Goal: Transaction & Acquisition: Purchase product/service

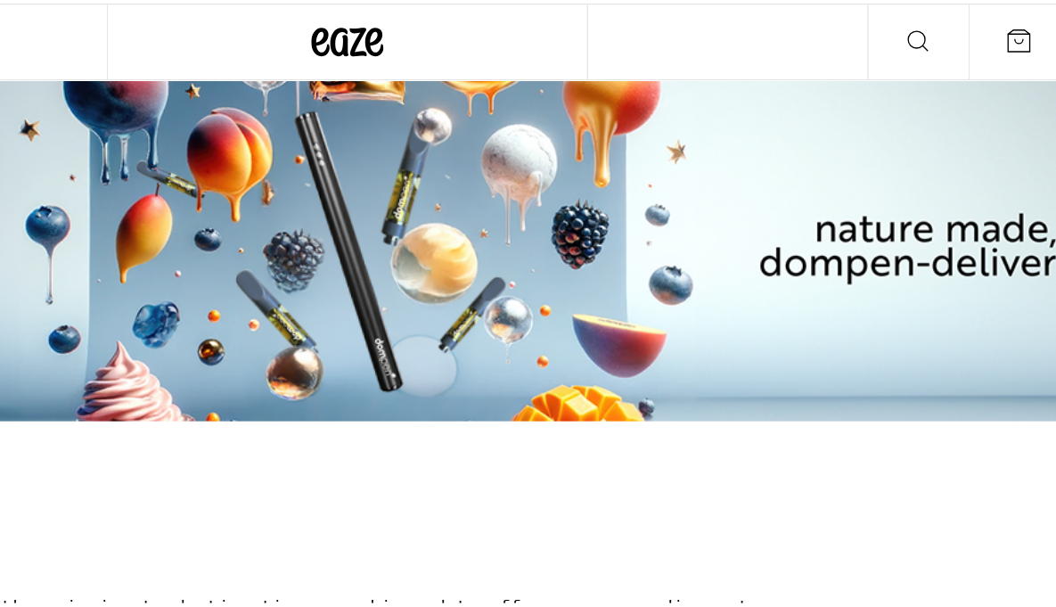
click at [940, 37] on button at bounding box center [957, 29] width 75 height 56
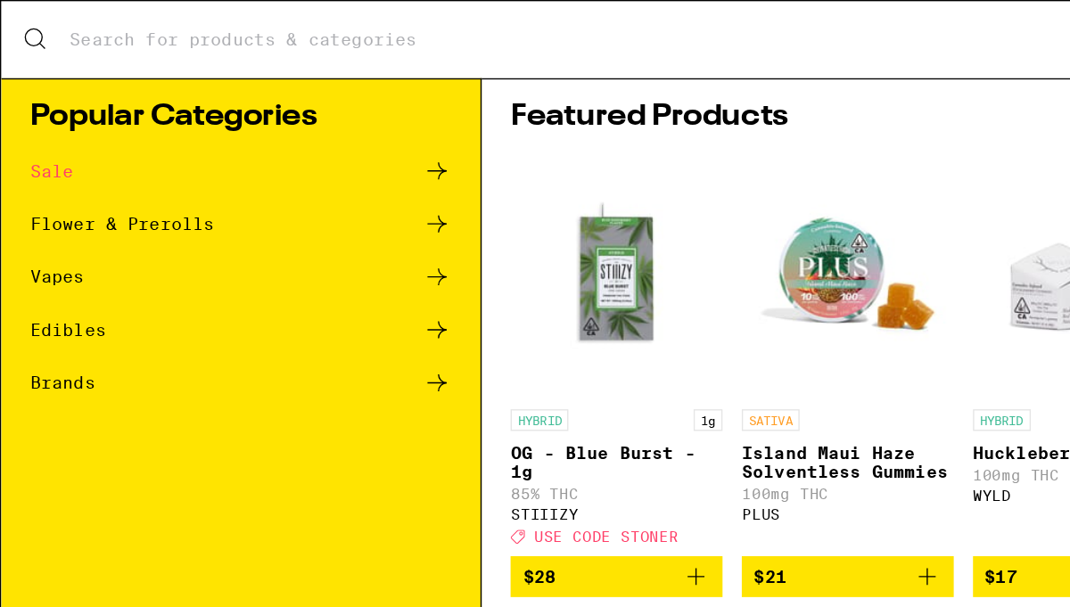
click at [75, 44] on div "Search for Products" at bounding box center [535, 29] width 1068 height 57
click at [93, 17] on div "Search for Products" at bounding box center [535, 29] width 1068 height 57
click at [27, 29] on icon at bounding box center [25, 28] width 21 height 21
click at [45, 203] on div "Vapes" at bounding box center [42, 205] width 40 height 12
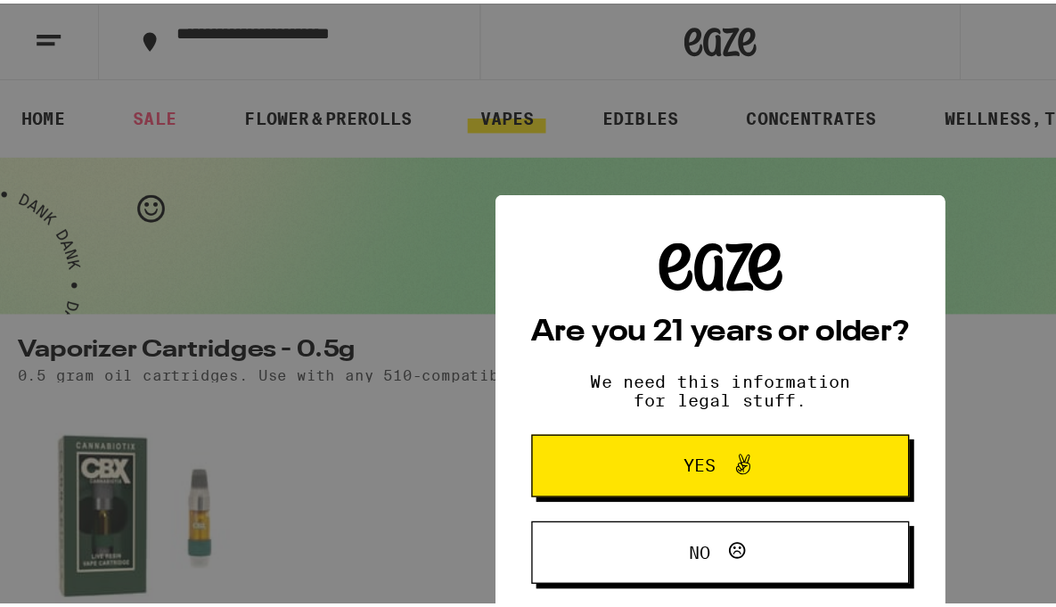
click at [532, 340] on span at bounding box center [547, 342] width 30 height 23
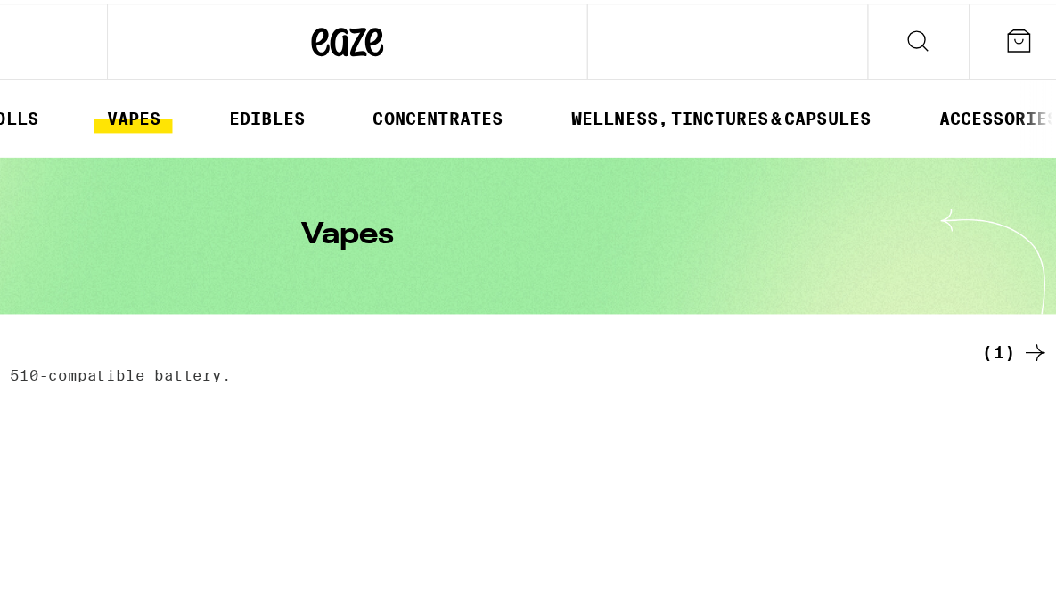
click at [954, 36] on icon at bounding box center [957, 27] width 21 height 21
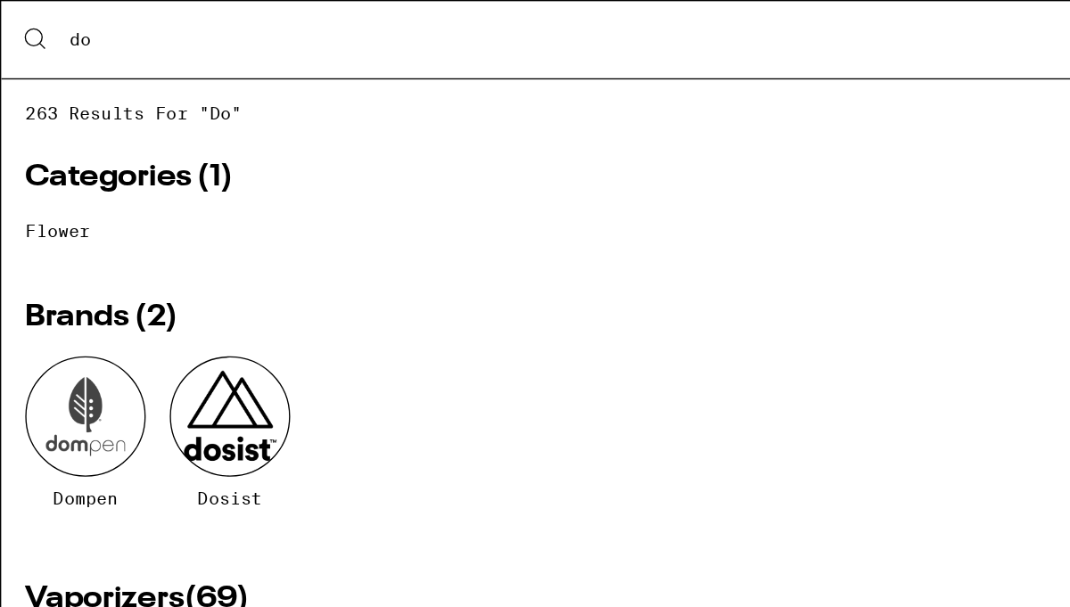
type input "d"
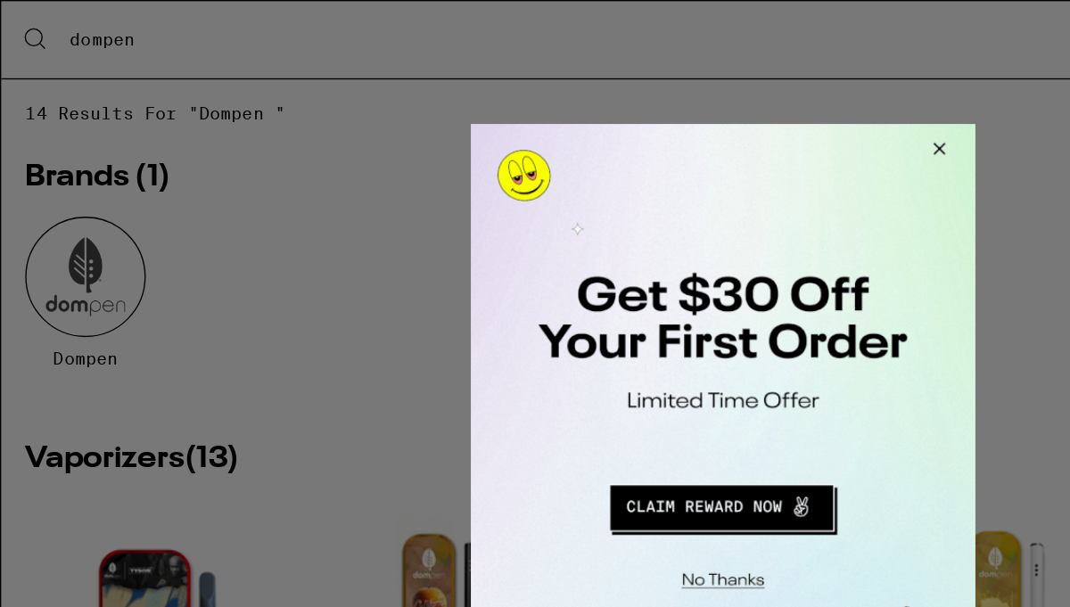
type input "dompen"
click at [816, 141] on button "Close Modal" at bounding box center [814, 144] width 48 height 43
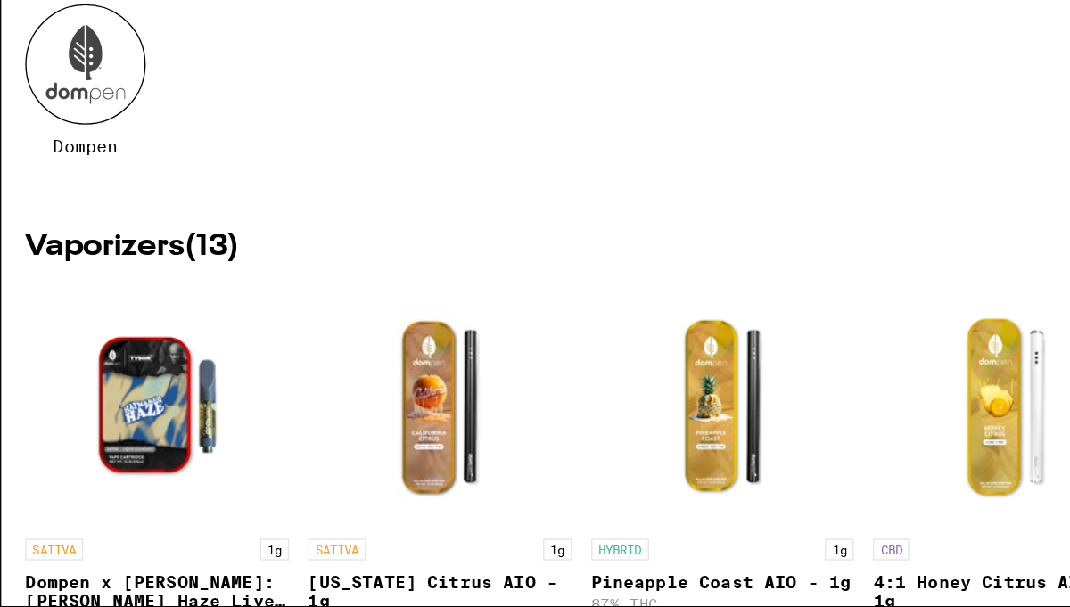
scroll to position [507, 0]
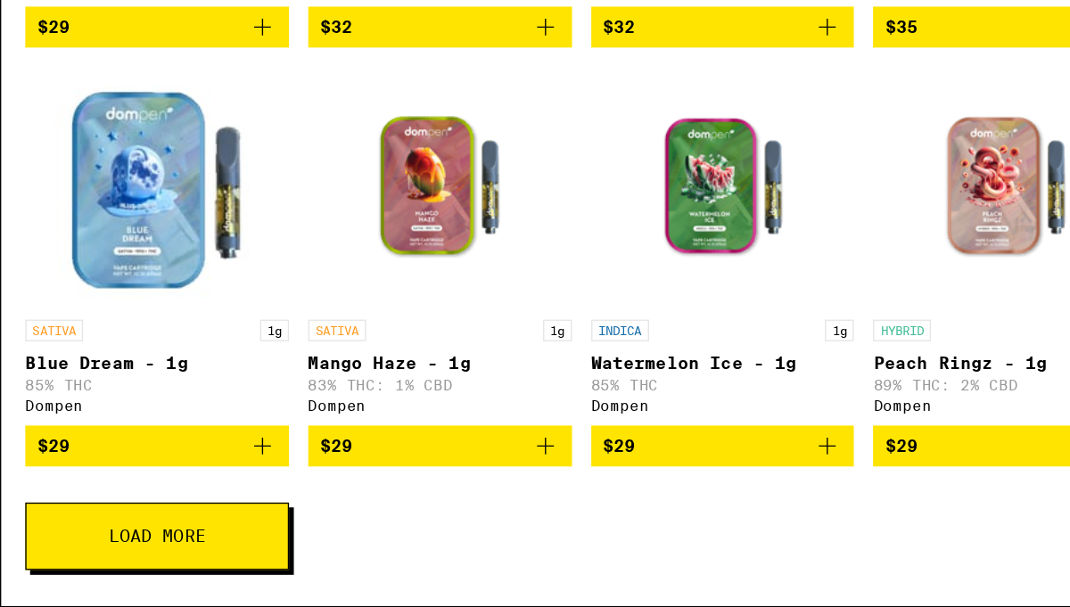
click at [137, 564] on button "Load More" at bounding box center [116, 555] width 195 height 50
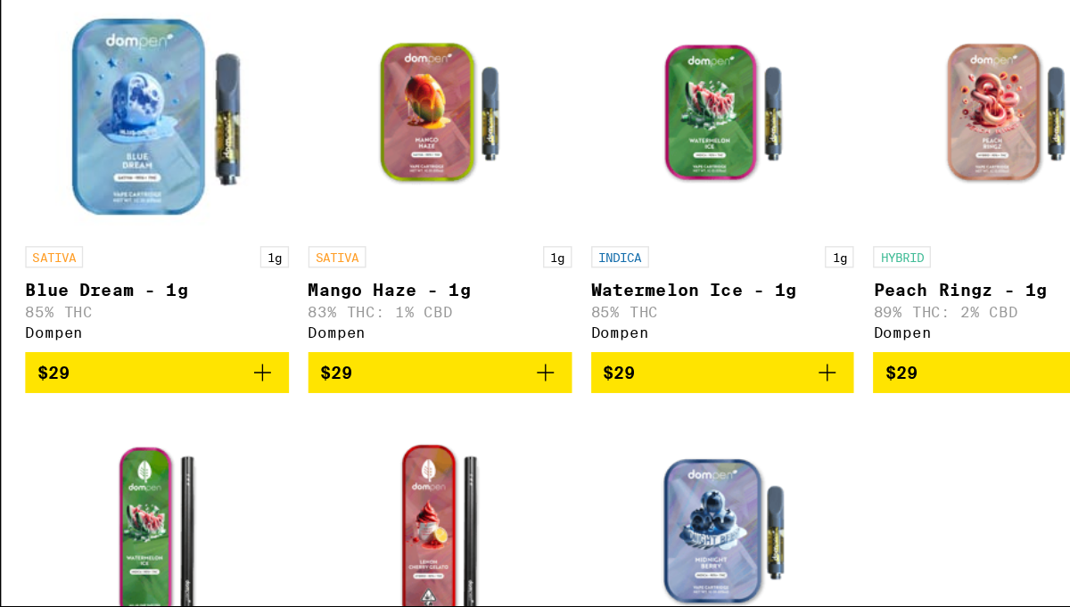
scroll to position [776, 0]
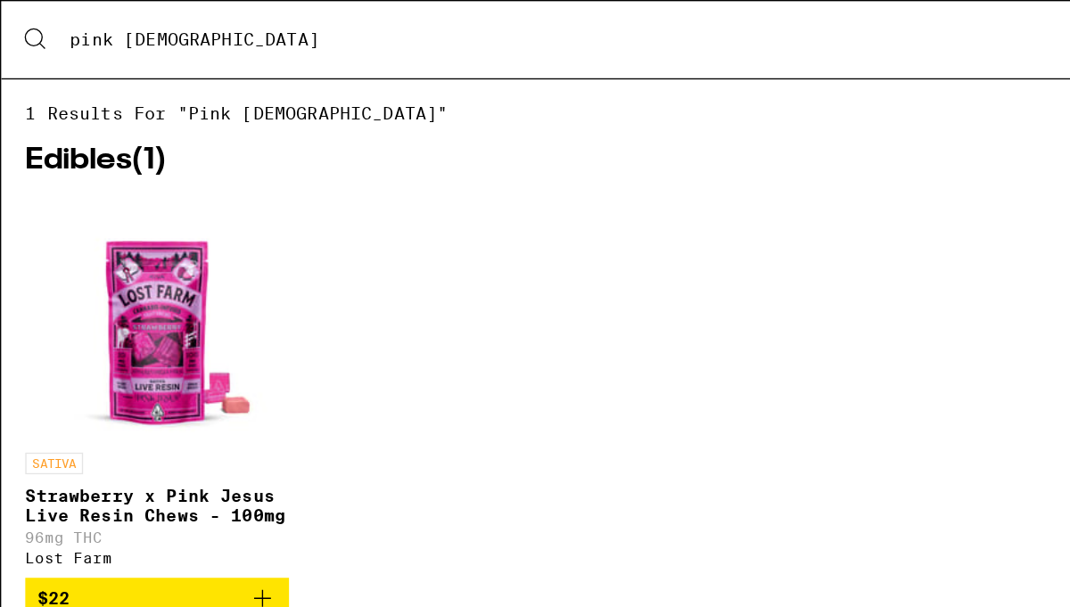
type input "pink [DEMOGRAPHIC_DATA]"
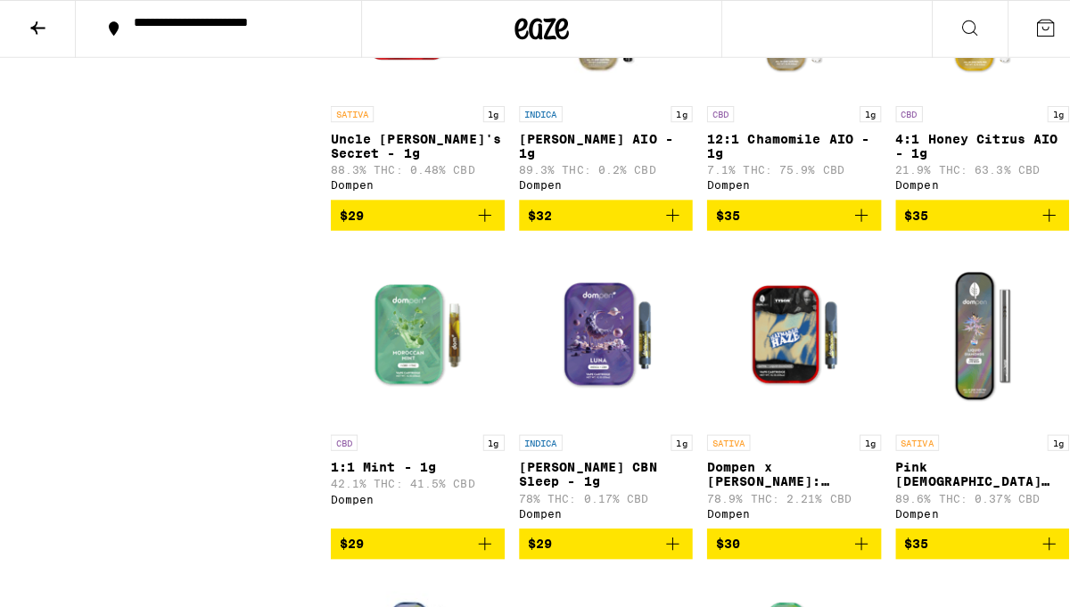
scroll to position [1290, 0]
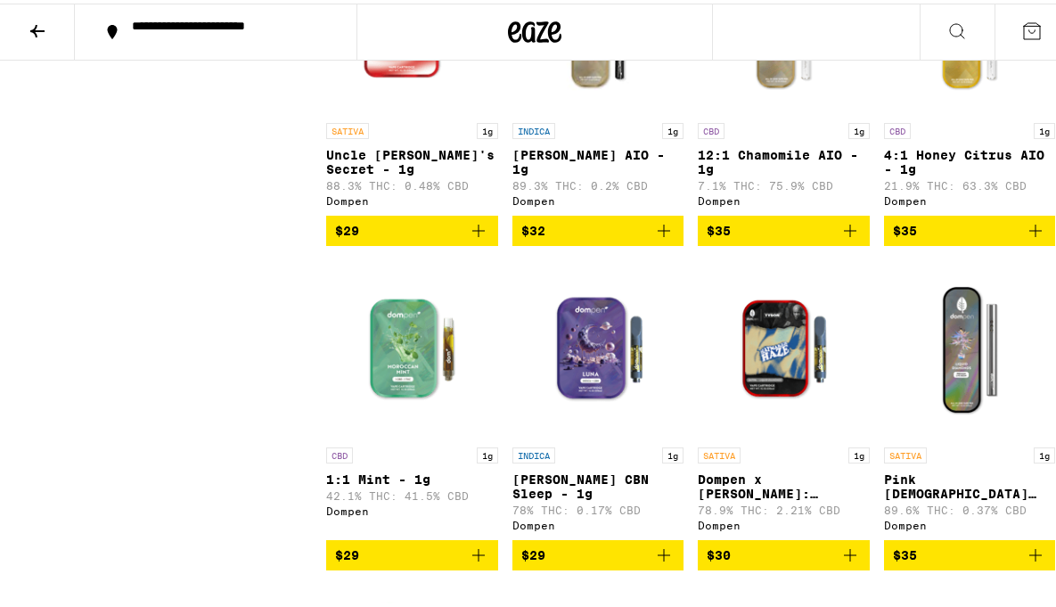
click at [968, 382] on img "Open page for Pink Jesus Liquid Diamonds AIO - 1g from Dompen" at bounding box center [970, 346] width 172 height 178
